Goal: Information Seeking & Learning: Check status

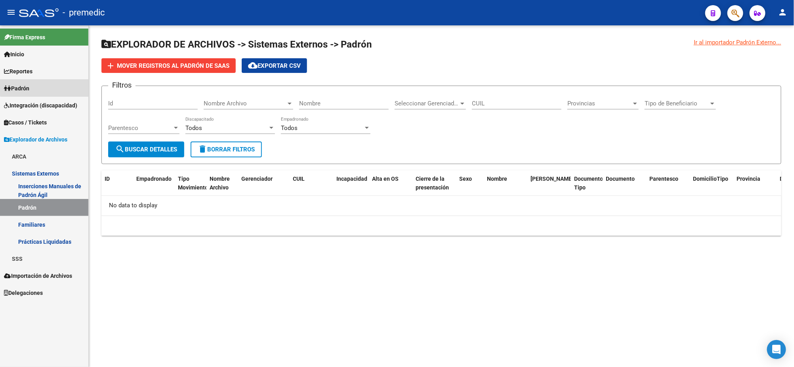
click at [51, 83] on link "Padrón" at bounding box center [44, 88] width 88 height 17
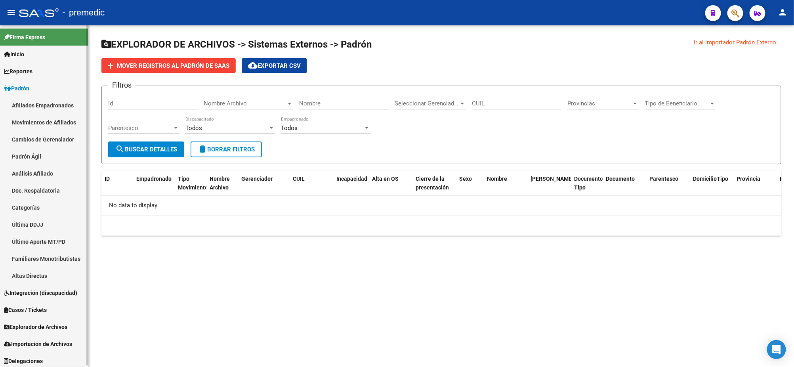
click at [40, 174] on link "Análisis Afiliado" at bounding box center [44, 173] width 88 height 17
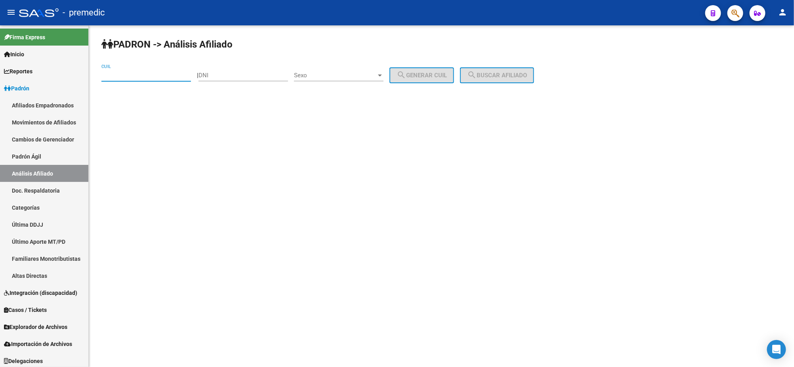
click at [120, 73] on input "CUIL" at bounding box center [146, 75] width 90 height 7
click at [44, 324] on span "Explorador de Archivos" at bounding box center [35, 327] width 63 height 9
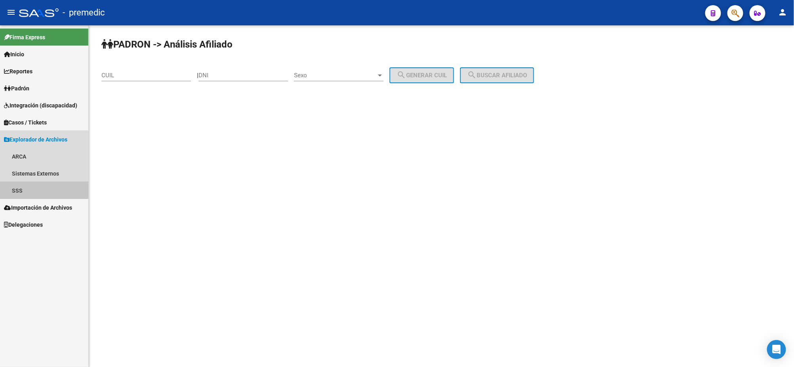
click at [43, 189] on link "SSS" at bounding box center [44, 190] width 88 height 17
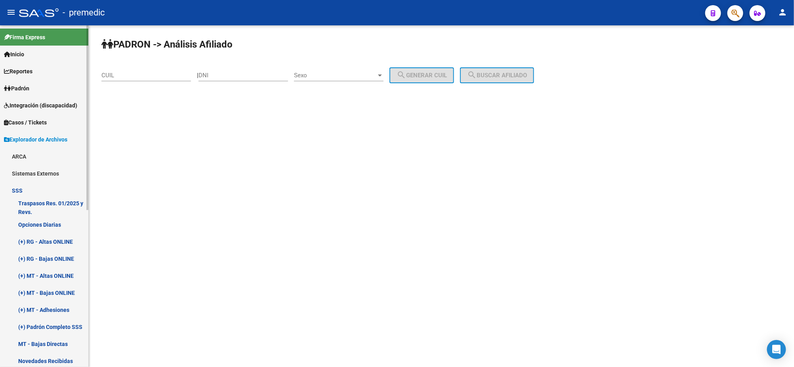
click at [44, 222] on link "Opciones Diarias" at bounding box center [44, 224] width 88 height 17
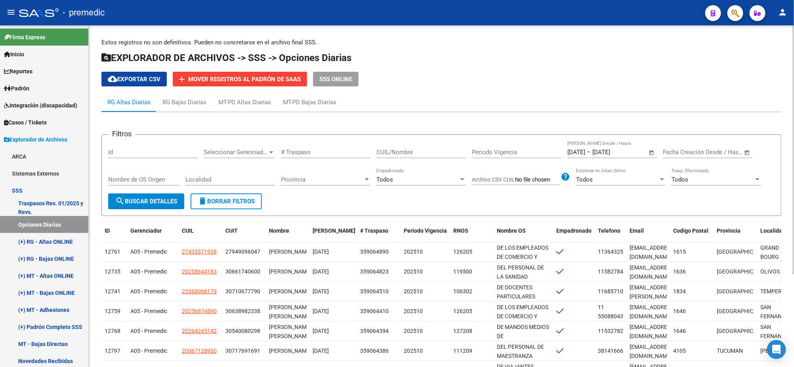
click at [403, 151] on input "CUIL/Nombre" at bounding box center [421, 152] width 90 height 7
type input "27217775790"
click at [139, 201] on span "search Buscar Detalles" at bounding box center [146, 201] width 62 height 7
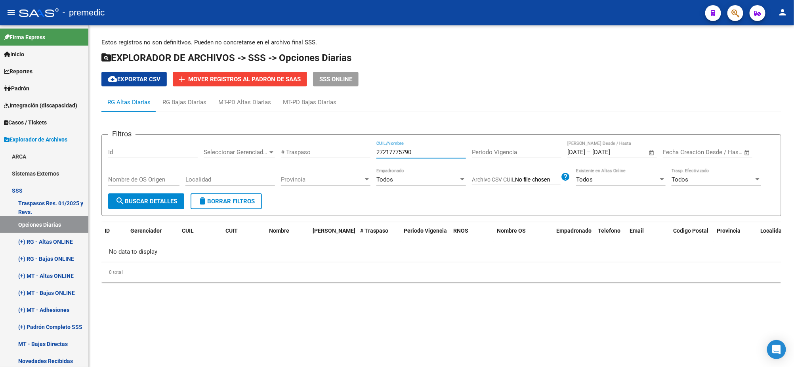
drag, startPoint x: 339, startPoint y: 151, endPoint x: 325, endPoint y: 152, distance: 14.0
click at [325, 152] on div "Filtros Id Seleccionar Gerenciador Seleccionar Gerenciador # Traspaso 272177757…" at bounding box center [441, 167] width 666 height 52
